Goal: Information Seeking & Learning: Learn about a topic

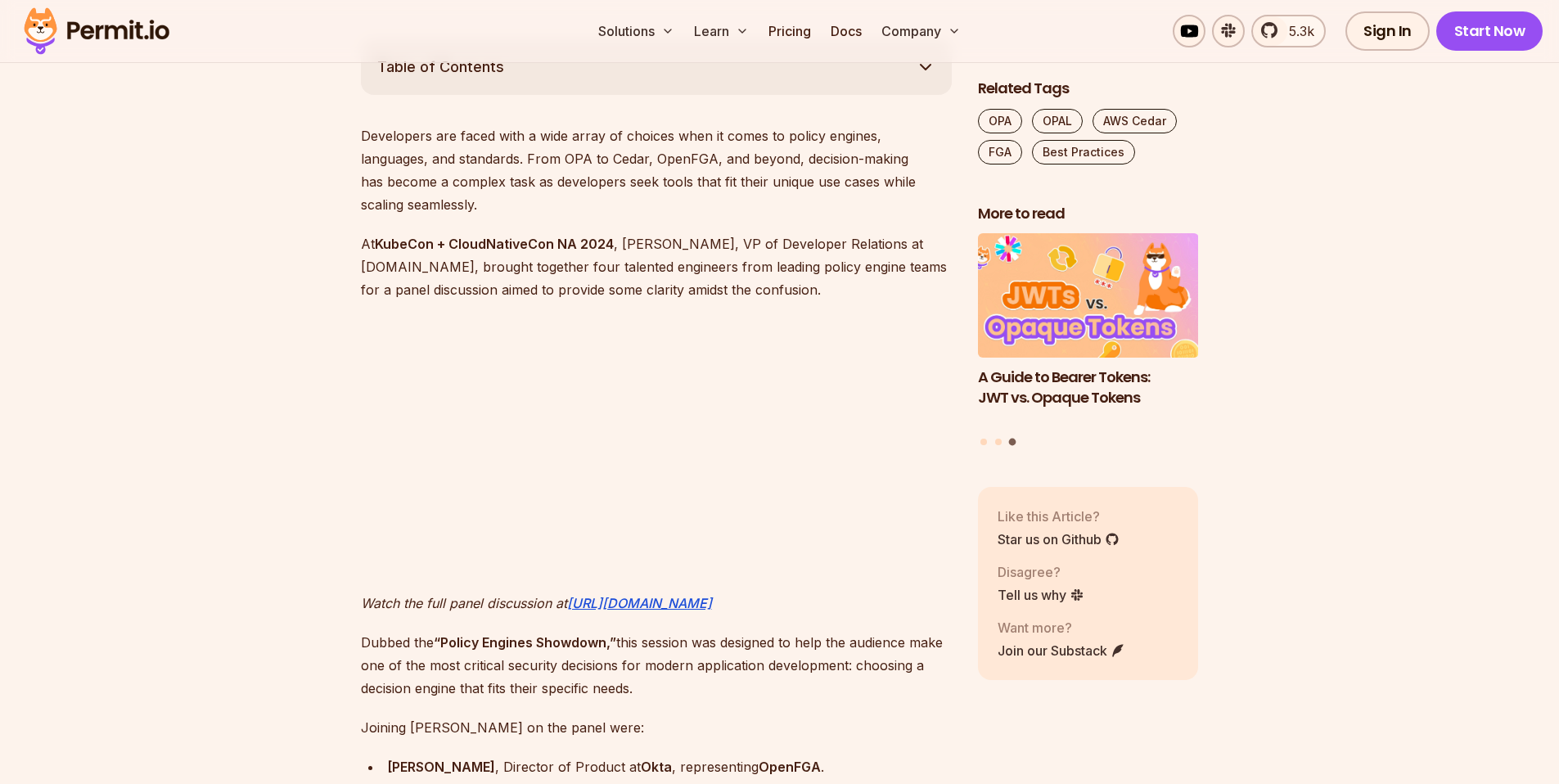
click at [899, 271] on p "At KubeCon + CloudNativeCon NA 2024 , [PERSON_NAME], VP of Developer Relations …" at bounding box center [657, 266] width 591 height 68
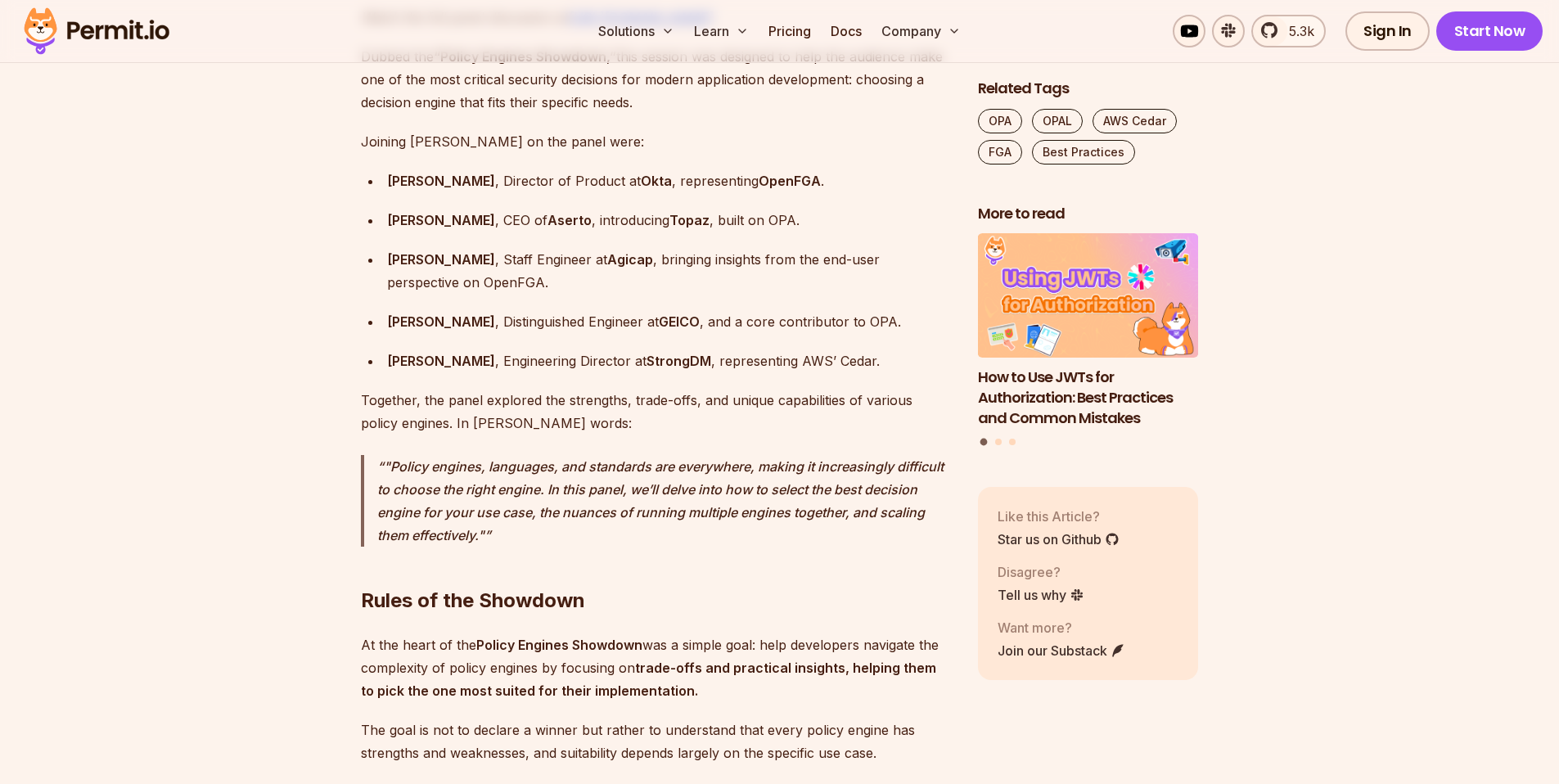
scroll to position [1623, 0]
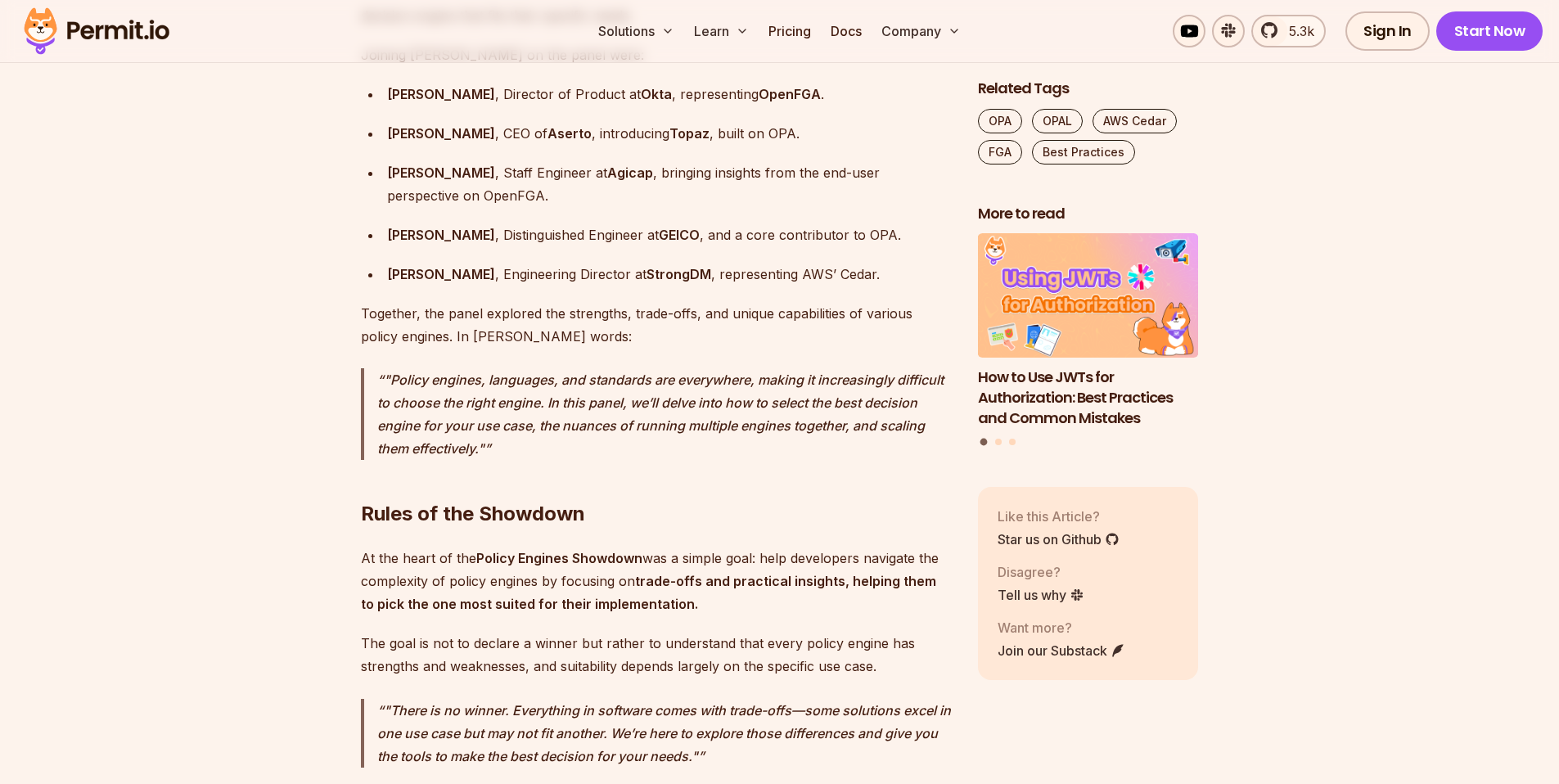
click at [471, 494] on h2 "Rules of the Showdown" at bounding box center [657, 481] width 591 height 91
click at [462, 546] on p "At the heart of the Policy Engines Showdown was a simple goal: help developers …" at bounding box center [657, 580] width 591 height 68
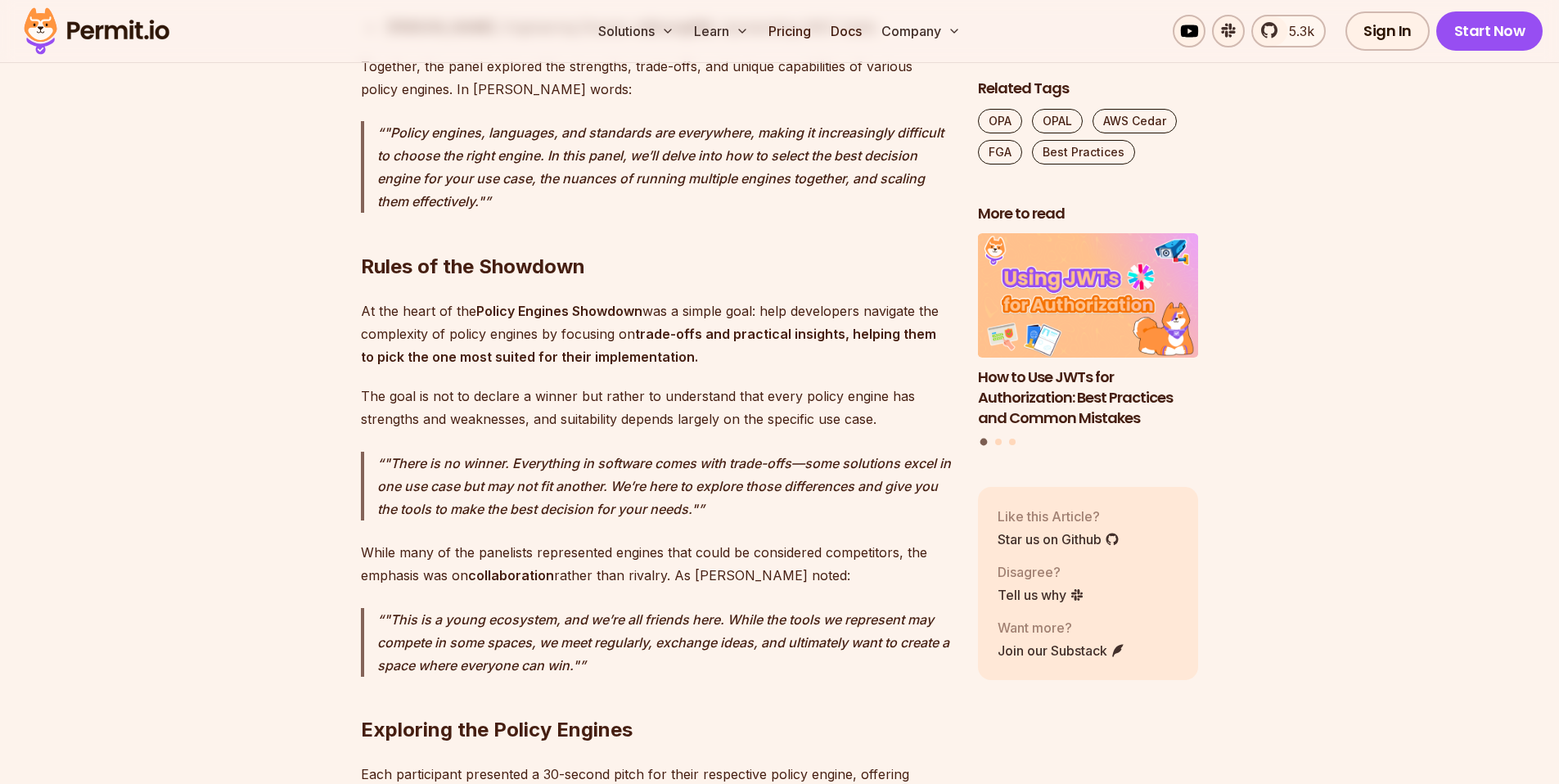
click at [461, 493] on p ""There is no winner. Everything in software comes with trade-offs—some solution…" at bounding box center [663, 486] width 574 height 68
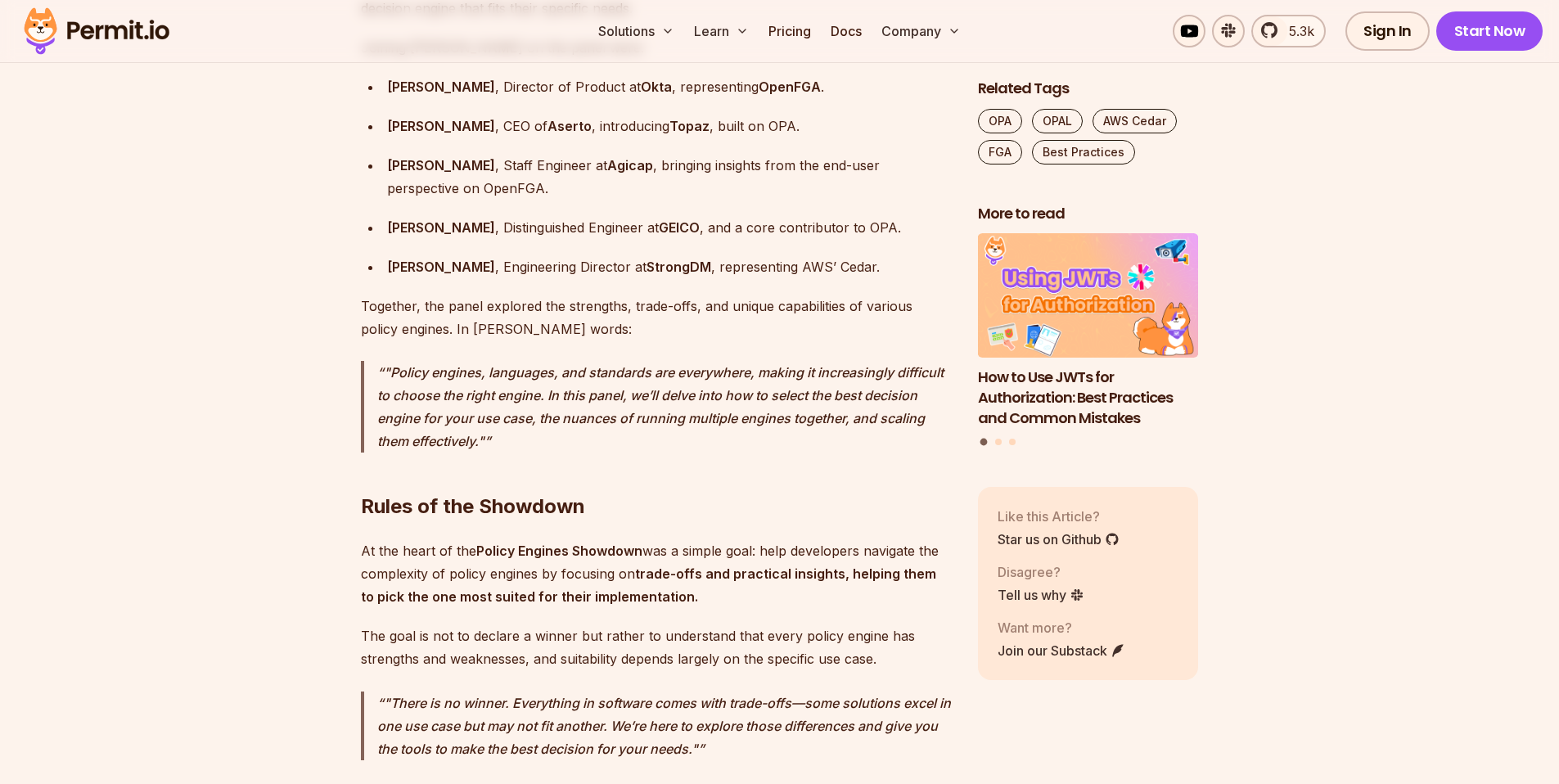
scroll to position [1262, 0]
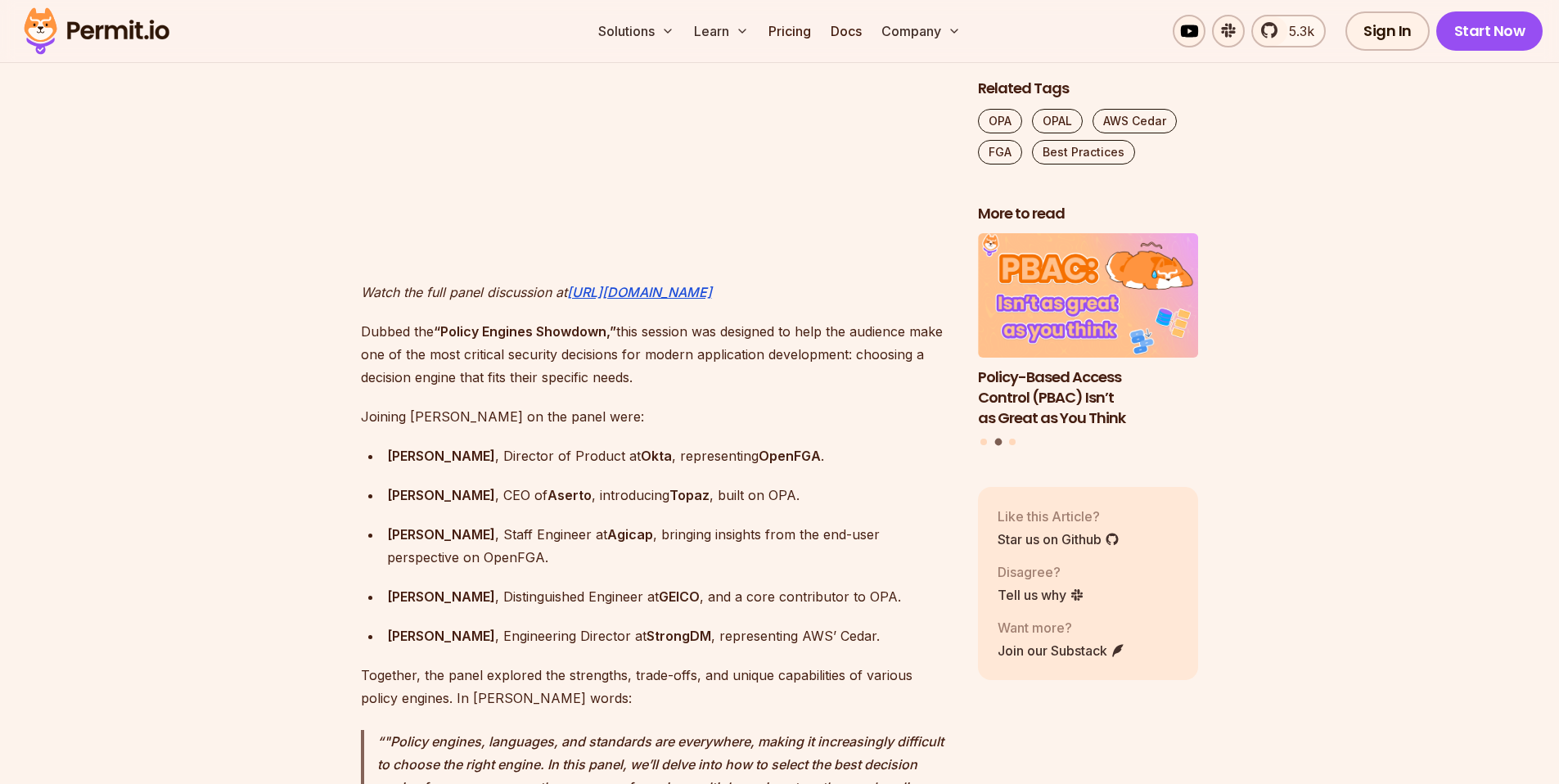
click at [793, 332] on p "Dubbed the “Policy Engines Showdown,” this session was designed to help the aud…" at bounding box center [657, 354] width 591 height 68
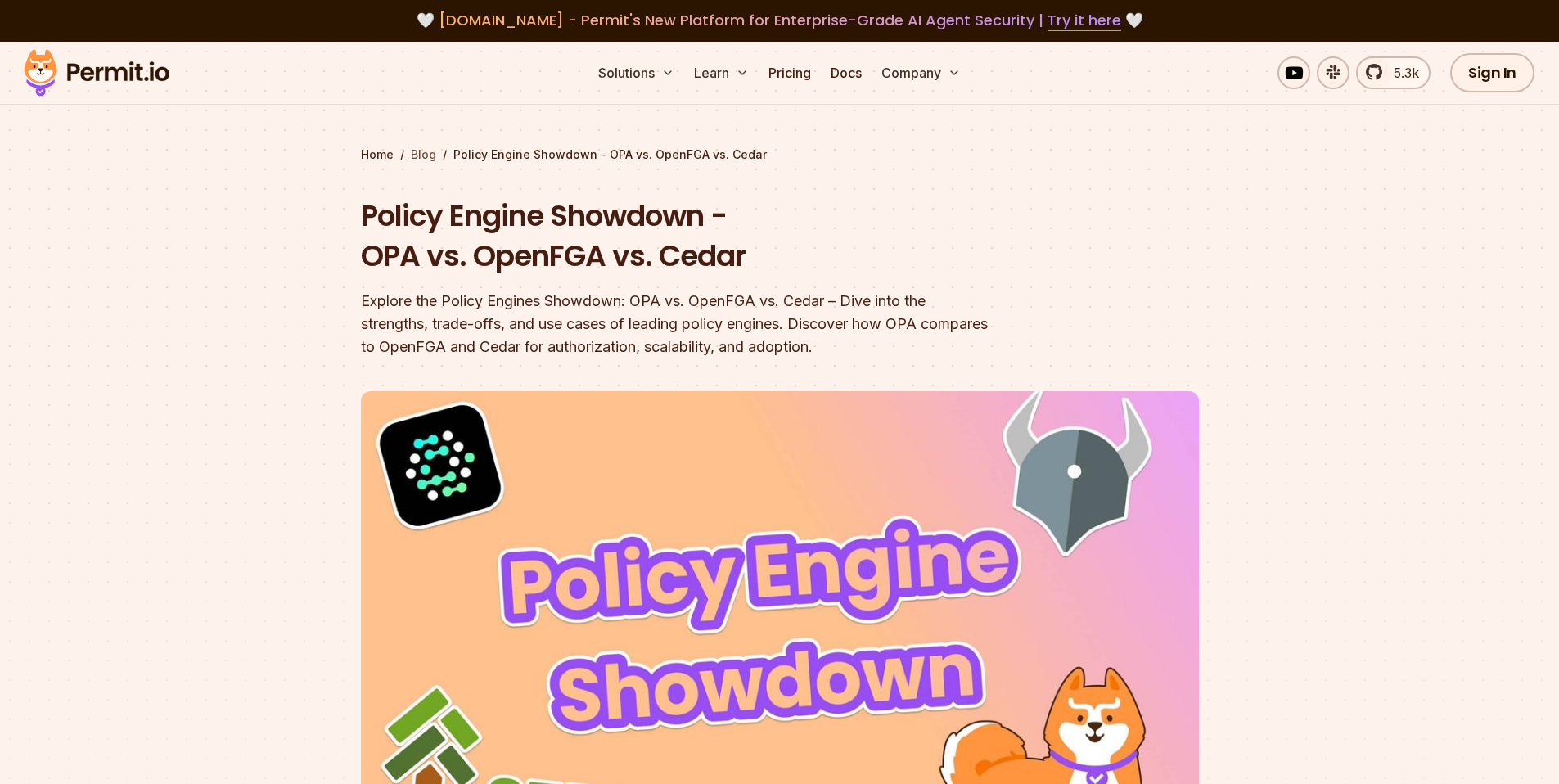
scroll to position [66, 0]
